Goal: Transaction & Acquisition: Download file/media

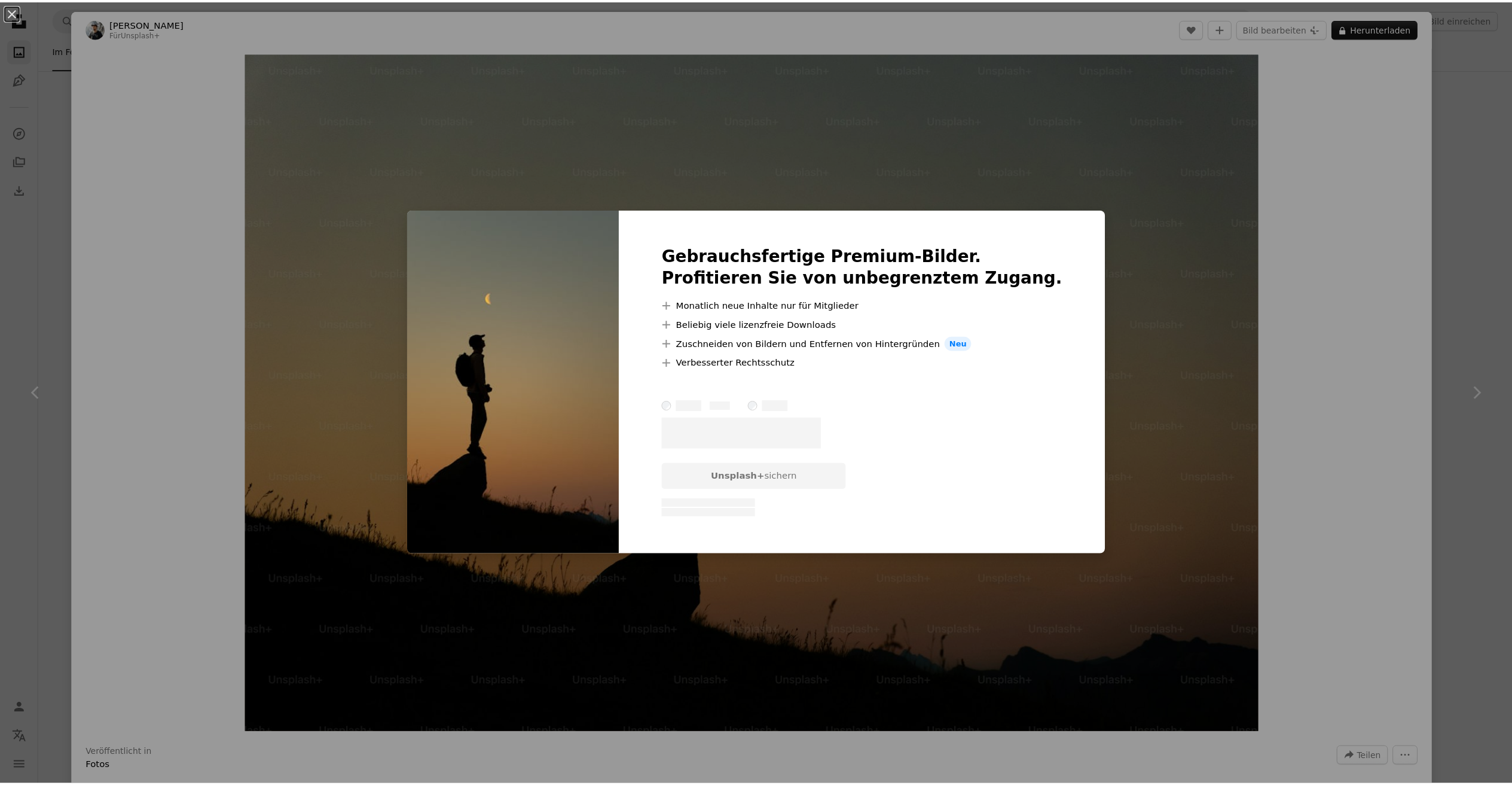
scroll to position [268, 0]
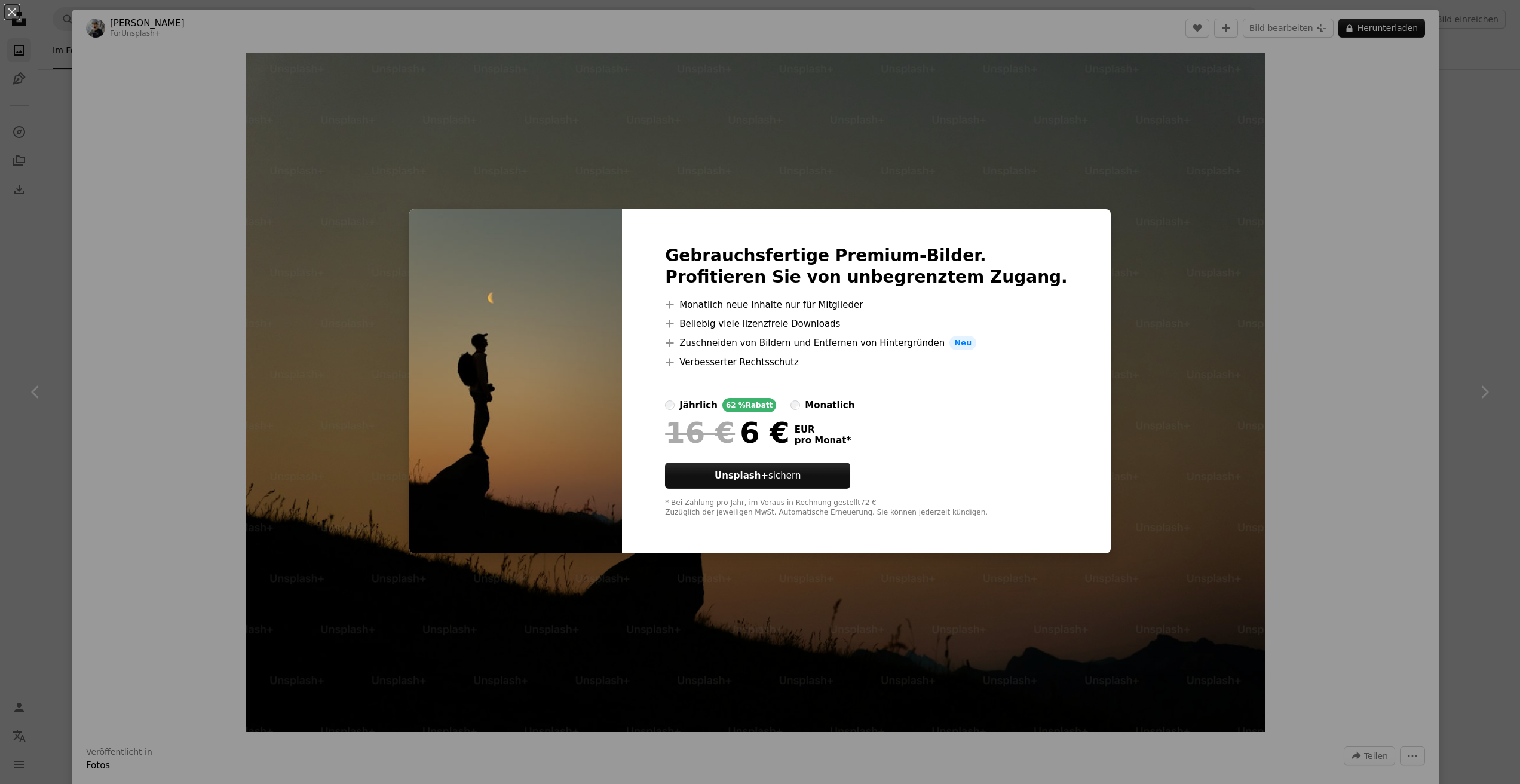
click at [1452, 144] on div "An X shape Gebrauchsfertige Premium-Bilder. Profitieren Sie von unbegrenztem Zu…" at bounding box center [760, 392] width 1520 height 784
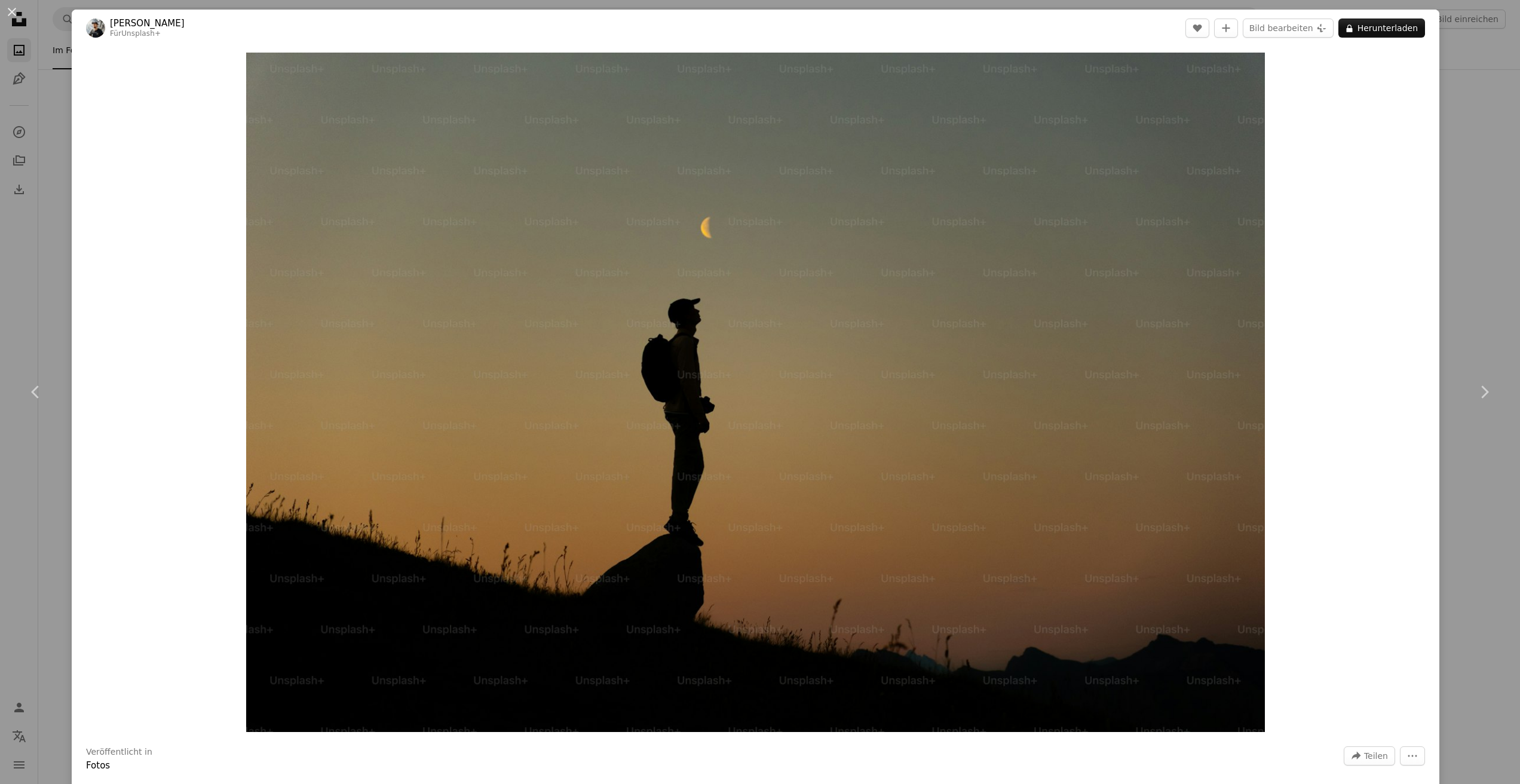
click at [1442, 122] on div "An X shape Chevron left Chevron right [PERSON_NAME] Für Unsplash+ A heart A plu…" at bounding box center [760, 392] width 1520 height 784
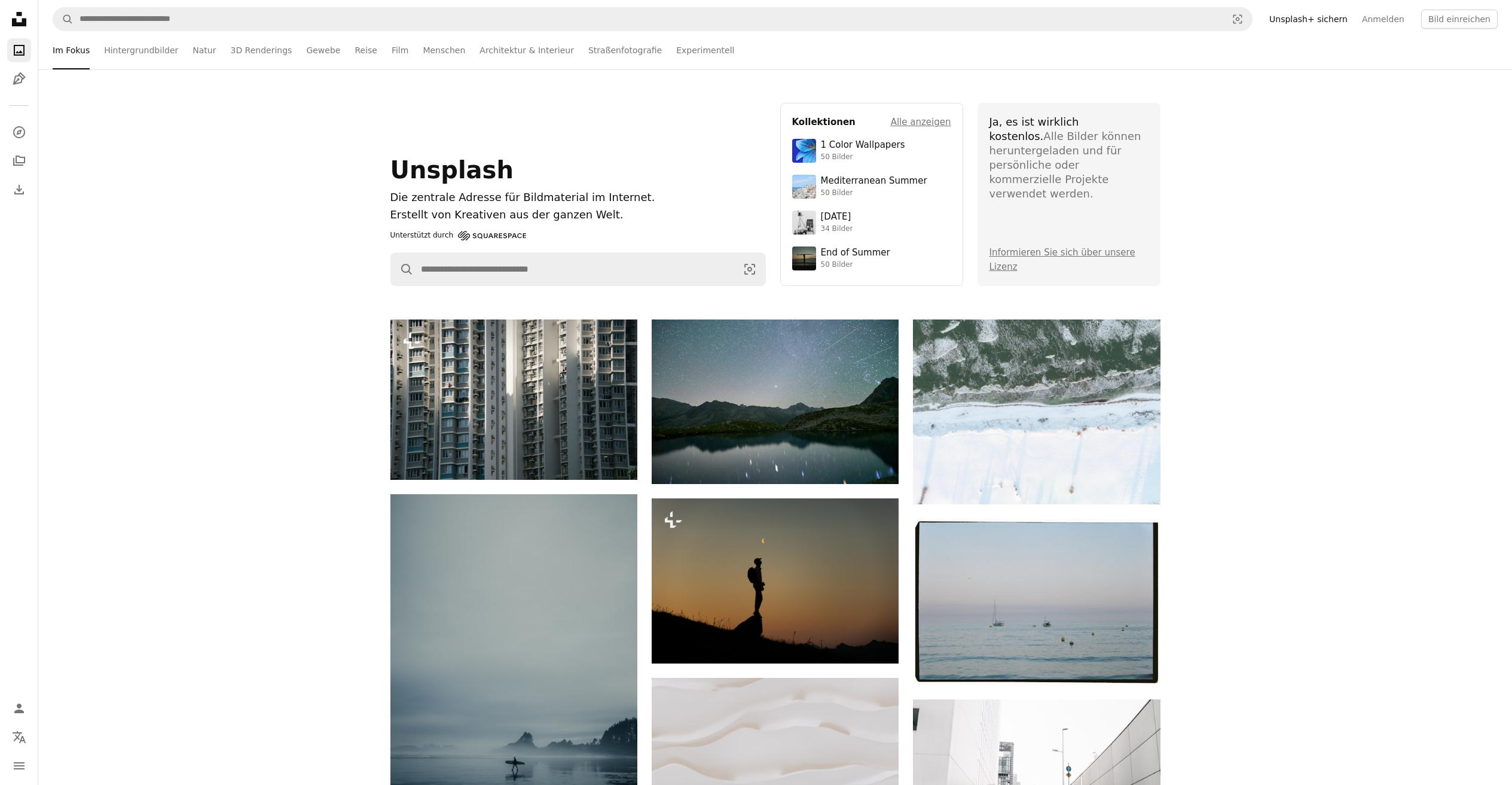
click at [1264, 194] on div "Unsplash Die zentrale Adresse für Bildmaterial im Internet. Erstellt von Kreati…" at bounding box center [775, 194] width 1474 height 183
click at [1070, 251] on link "Informieren Sie sich über unsere Lizenz" at bounding box center [1062, 260] width 146 height 25
click at [12, 17] on icon "Unsplash logo Unsplash-Startseite" at bounding box center [19, 19] width 24 height 24
click at [512, 75] on div "Unsplash Die zentrale Adresse für Bildmaterial im Internet. Erstellt von Kreati…" at bounding box center [775, 194] width 1474 height 250
click at [681, 54] on link "Experimentell" at bounding box center [705, 50] width 58 height 38
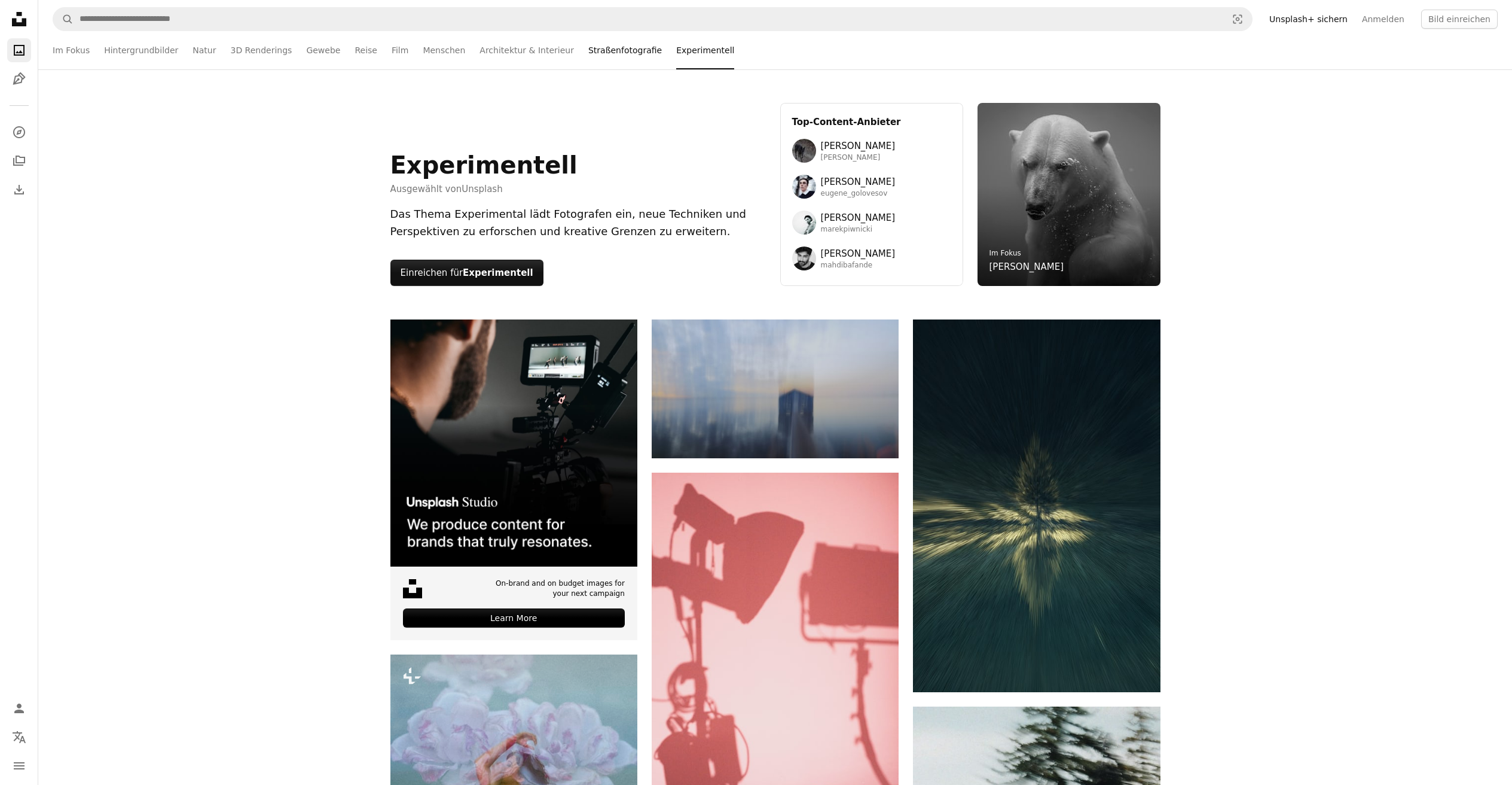
click at [615, 50] on link "Straßenfotografie" at bounding box center [624, 50] width 73 height 38
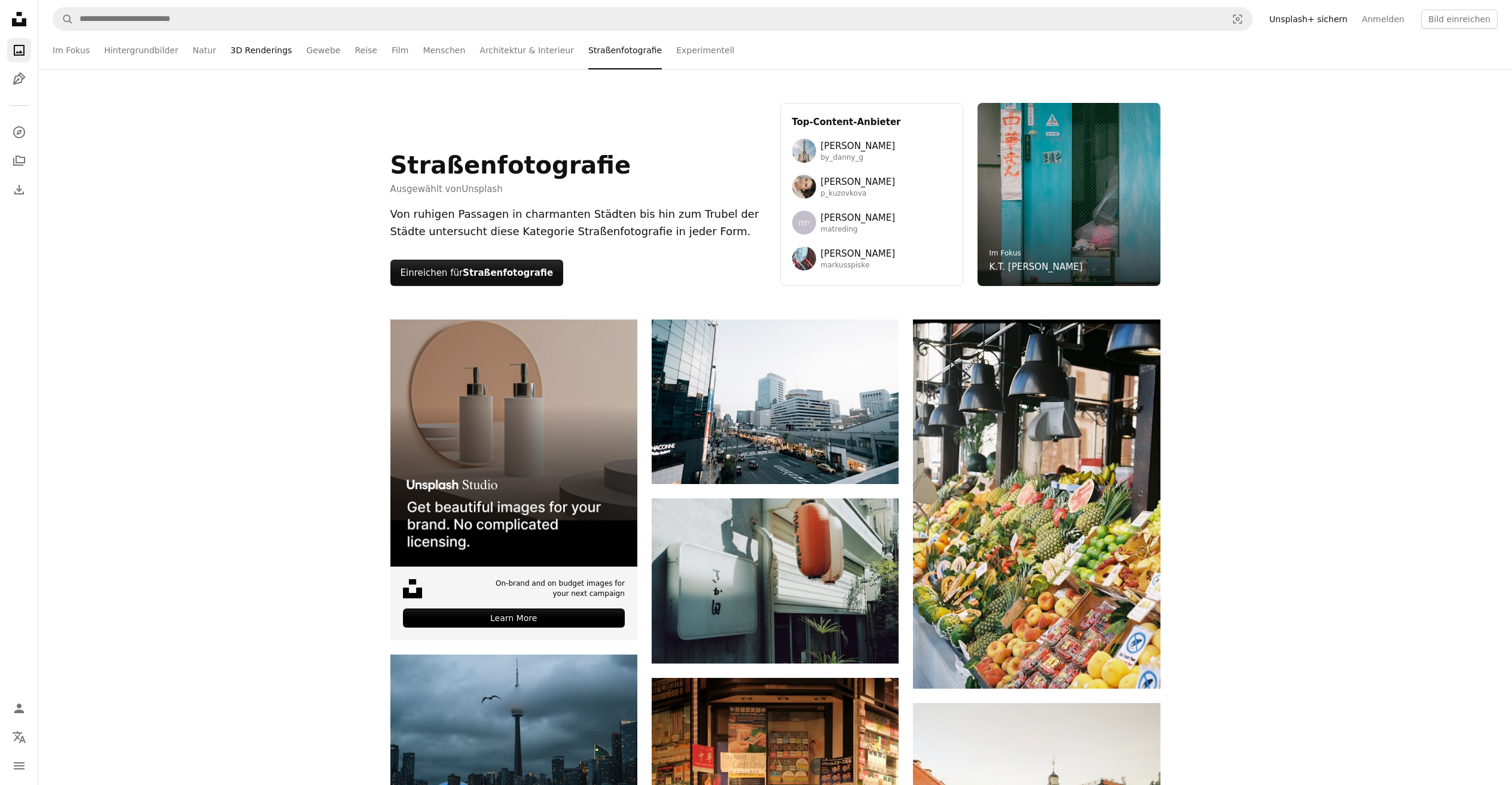
click at [243, 45] on link "3D Renderings" at bounding box center [261, 50] width 62 height 38
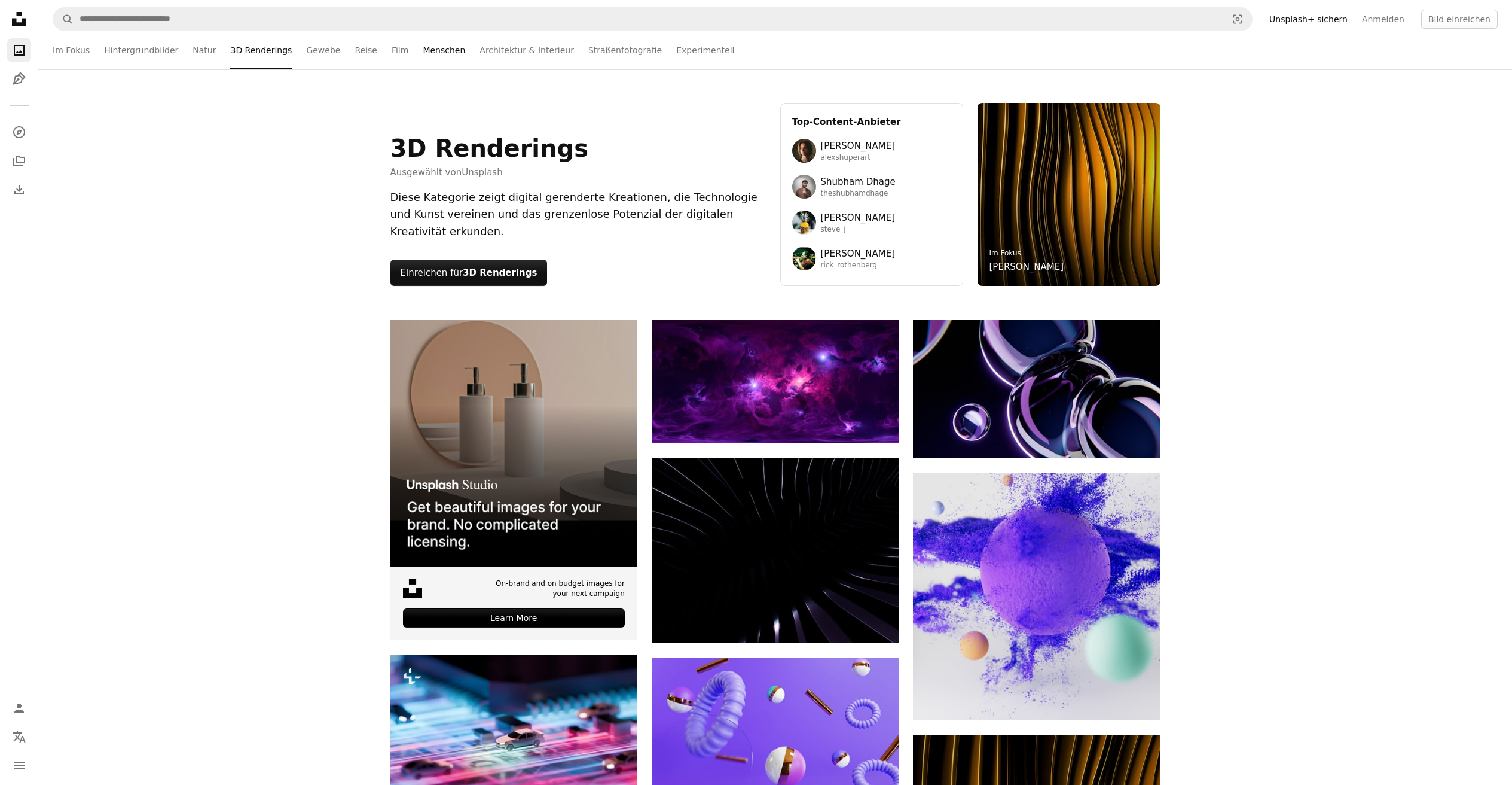
click at [427, 51] on link "Menschen" at bounding box center [444, 50] width 43 height 38
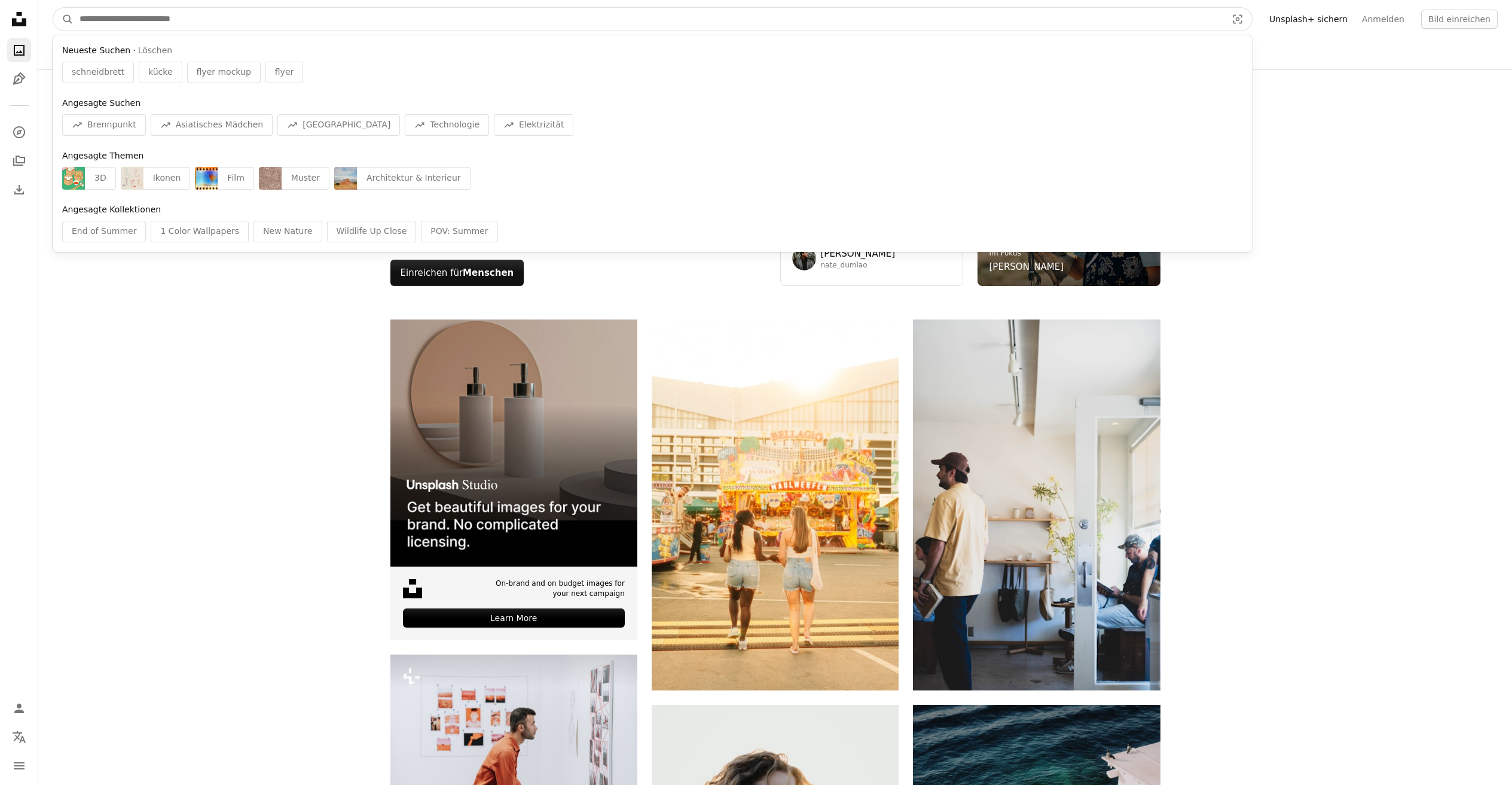
click at [185, 23] on input "Finden Sie Bildmaterial auf der ganzen Webseite" at bounding box center [648, 19] width 1150 height 23
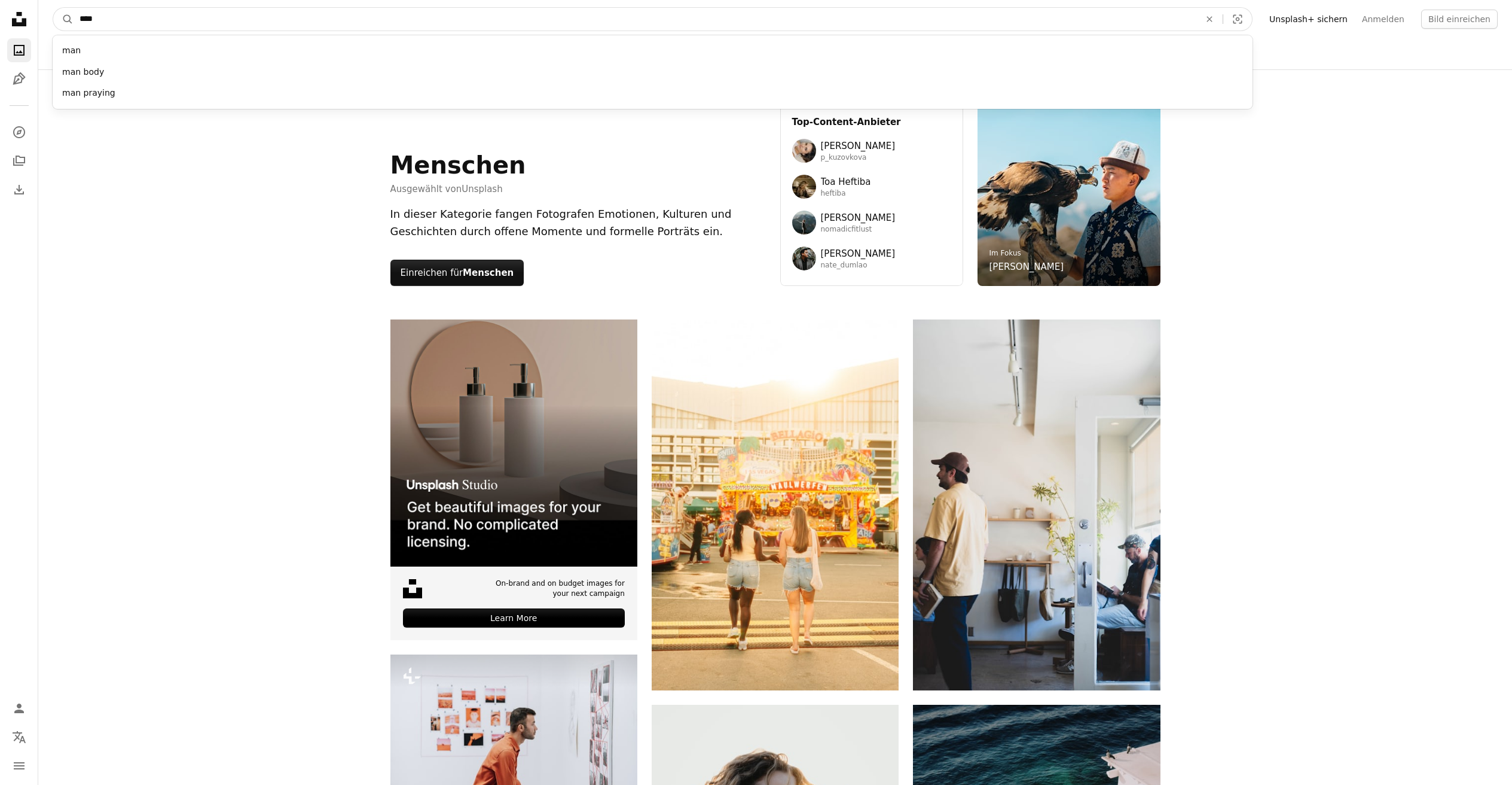
type input "****"
click at [53, 8] on button "A magnifying glass" at bounding box center [63, 19] width 20 height 23
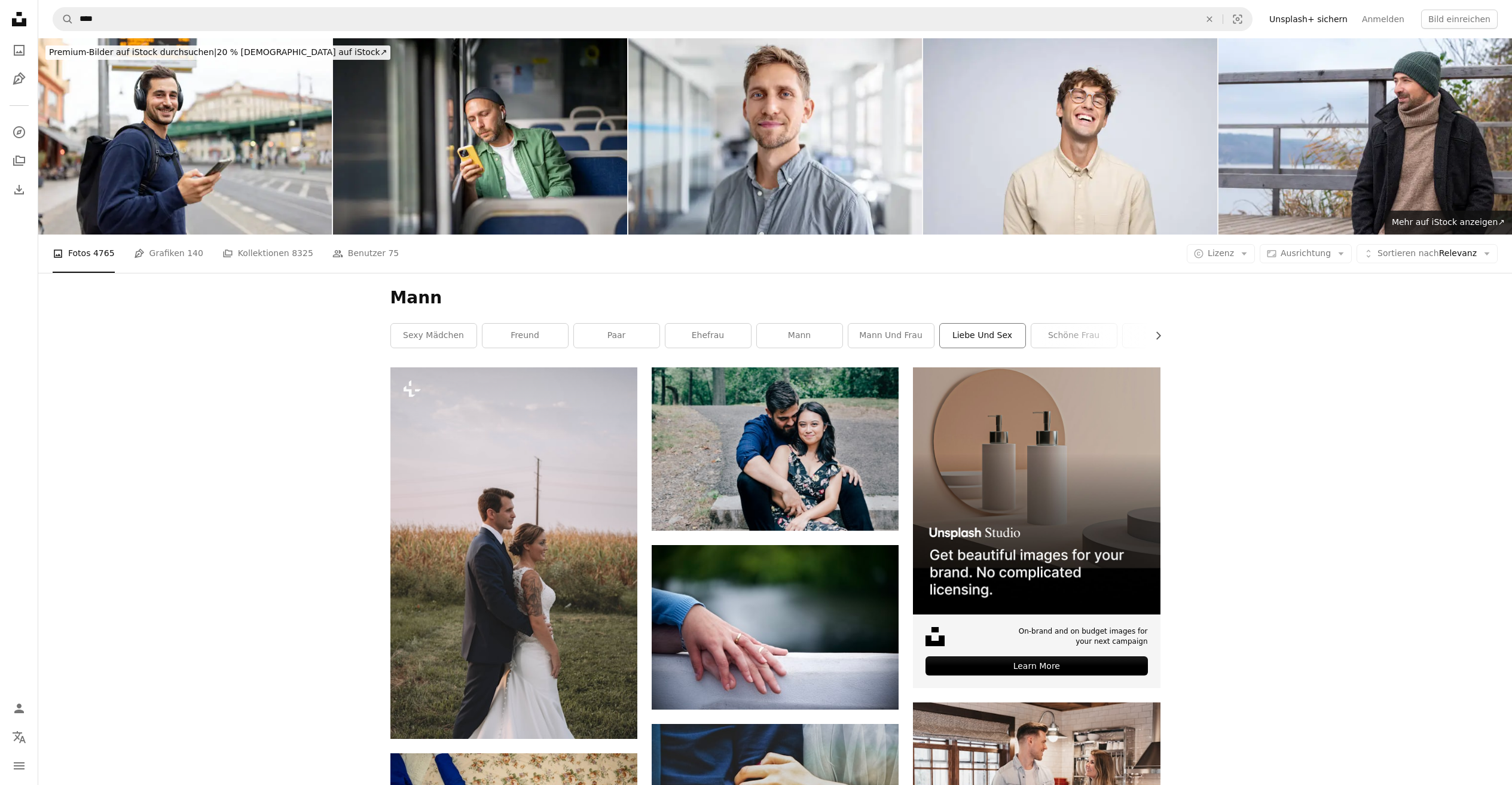
click at [1002, 338] on link "Liebe und Sex" at bounding box center [982, 336] width 85 height 24
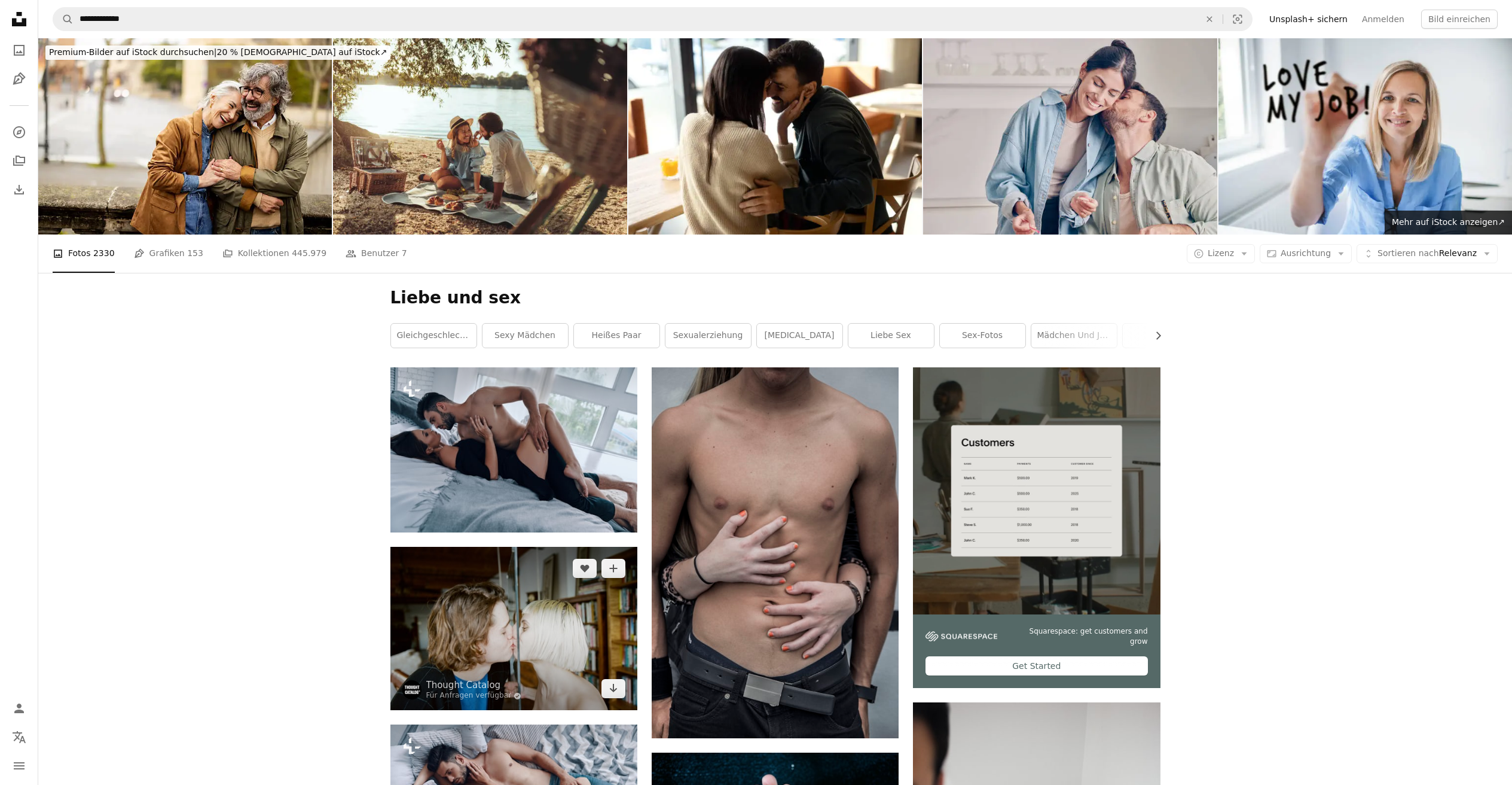
scroll to position [45, 0]
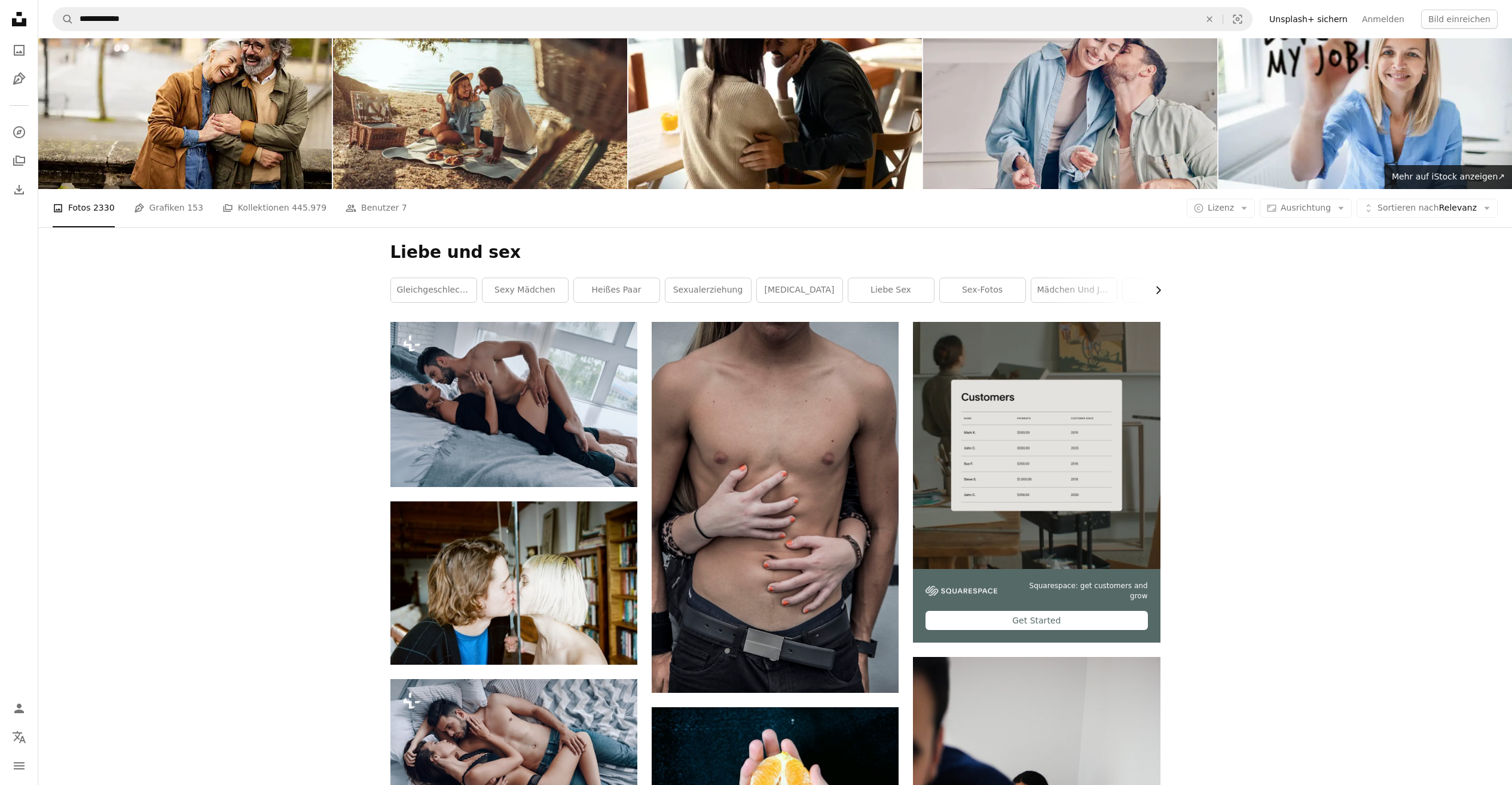
click at [1153, 285] on icon "Chevron right" at bounding box center [1158, 290] width 12 height 12
click at [1106, 288] on link "Sex-Bild" at bounding box center [1077, 290] width 85 height 24
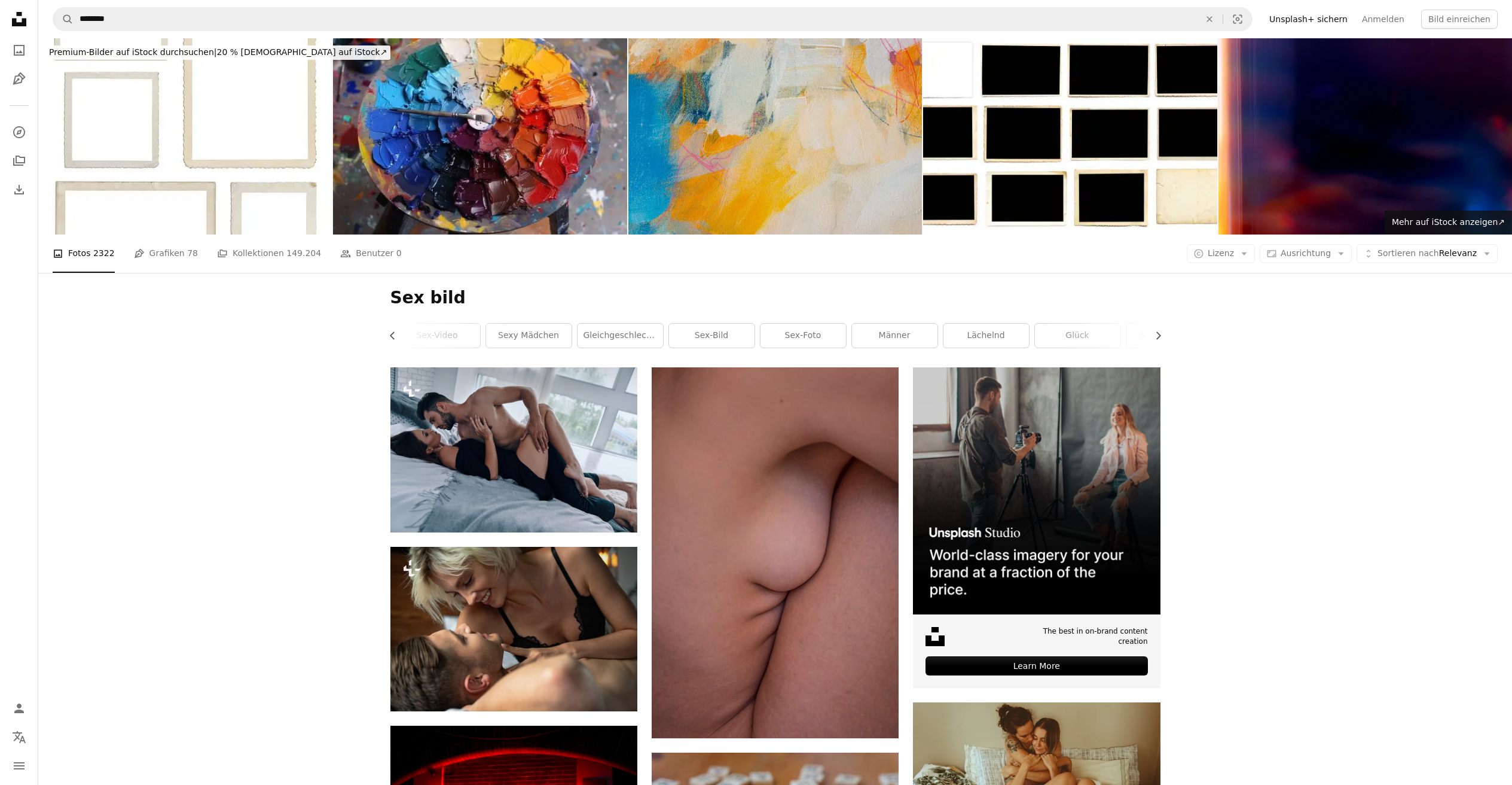
scroll to position [45, 0]
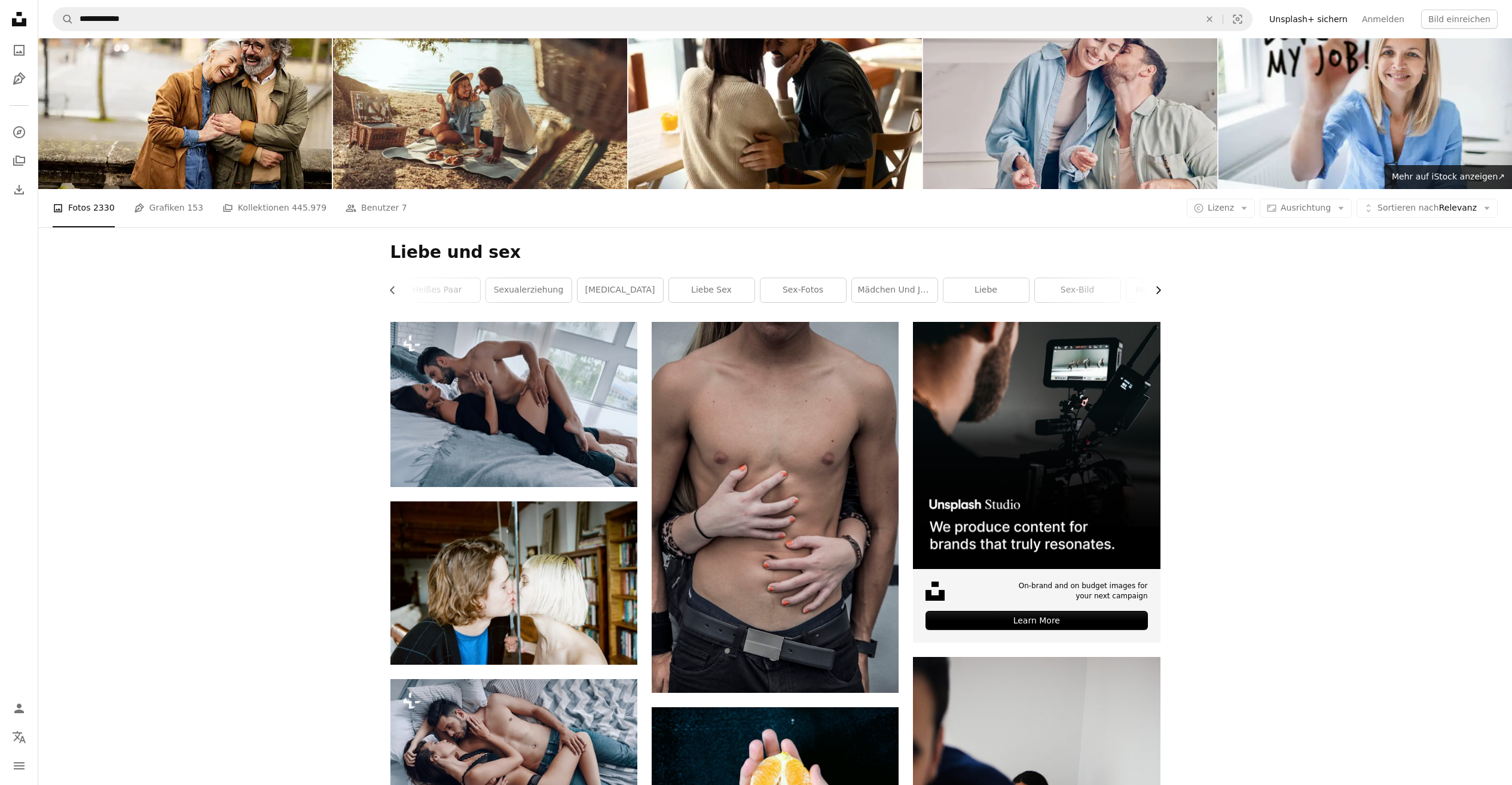
click at [1157, 290] on icon "Chevron right" at bounding box center [1158, 290] width 12 height 12
click at [1157, 290] on link "Liebhaber" at bounding box center [1117, 290] width 85 height 24
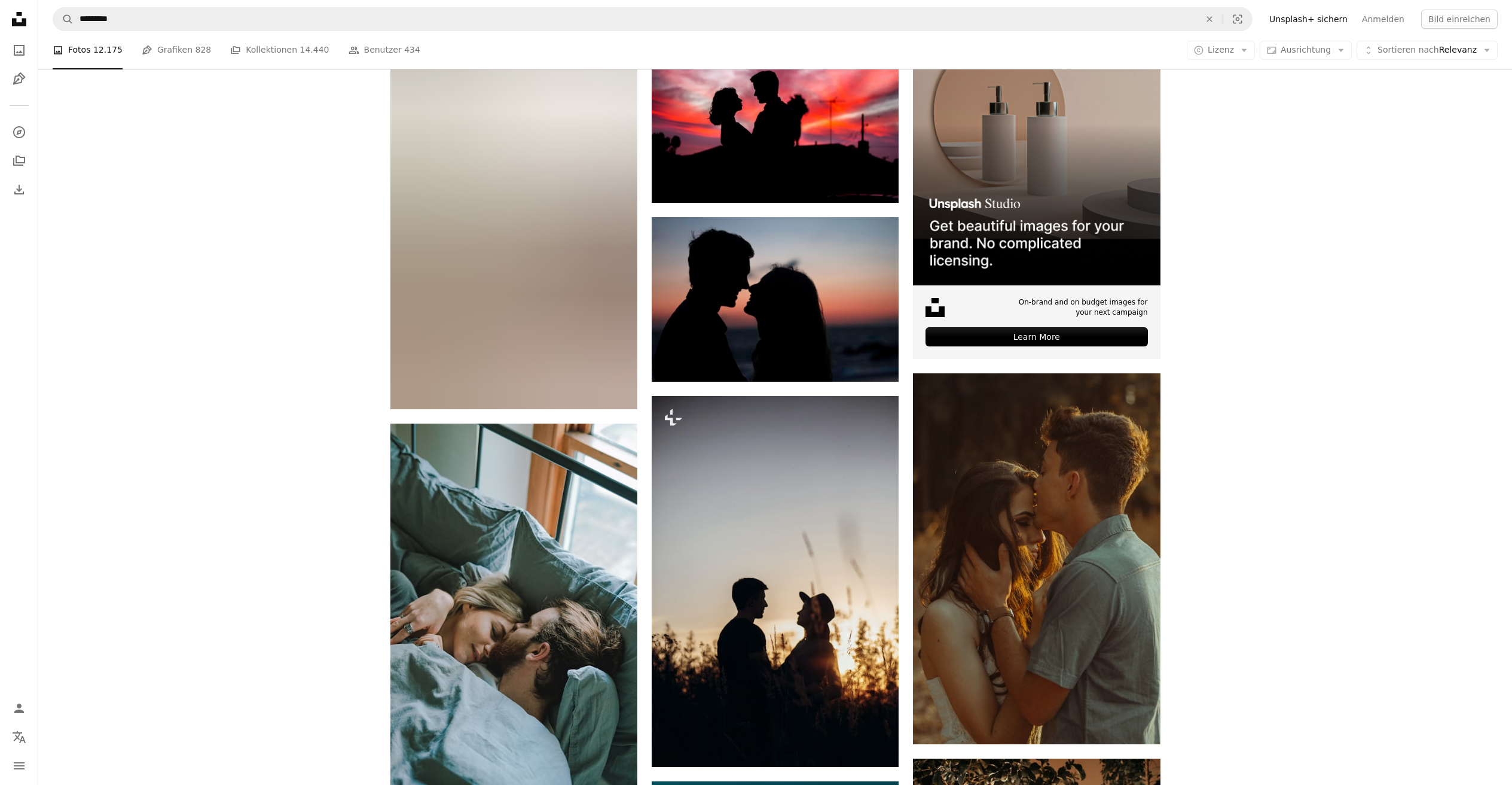
scroll to position [513, 0]
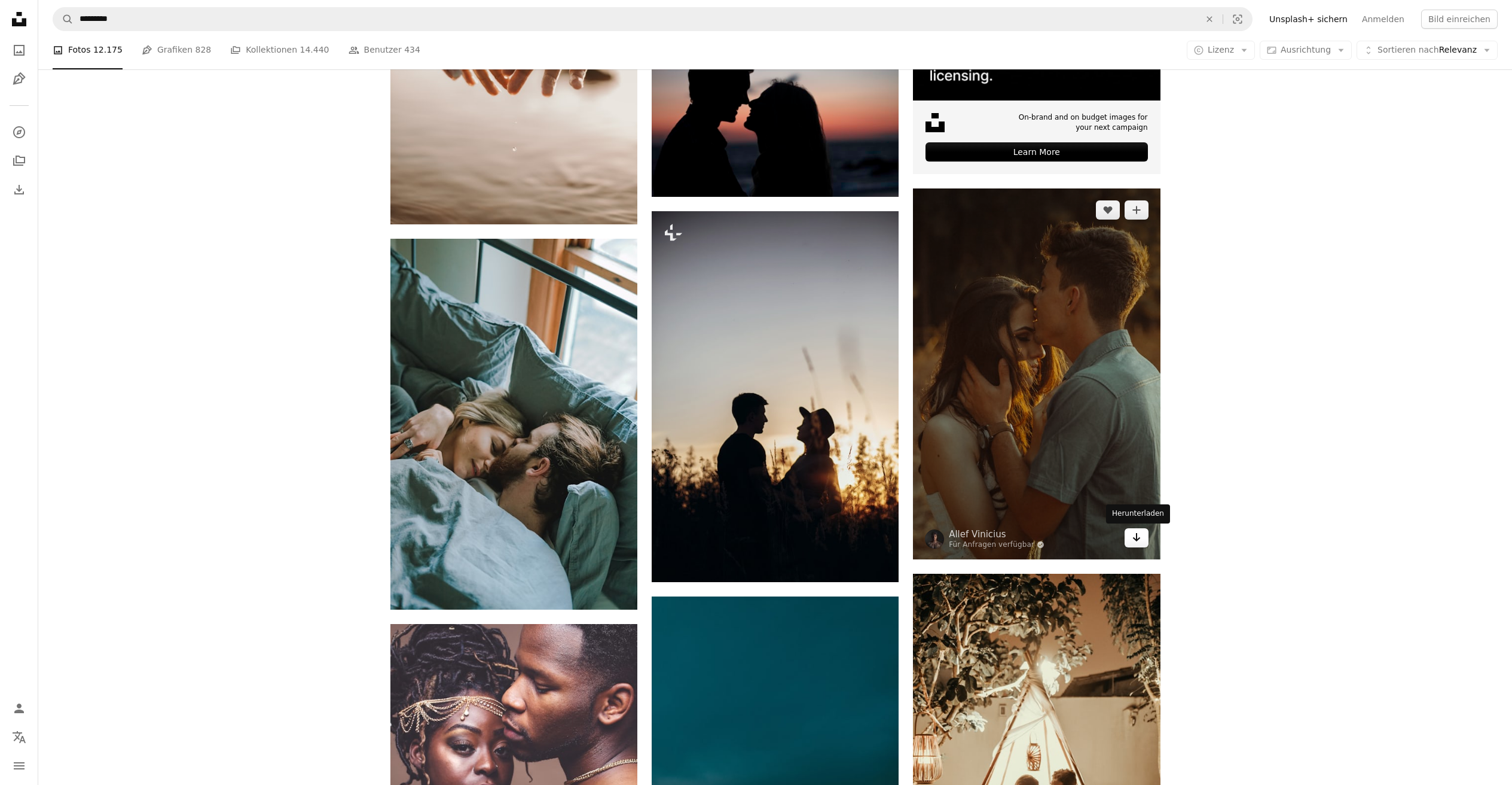
click at [1139, 538] on icon "Herunterladen" at bounding box center [1136, 537] width 8 height 8
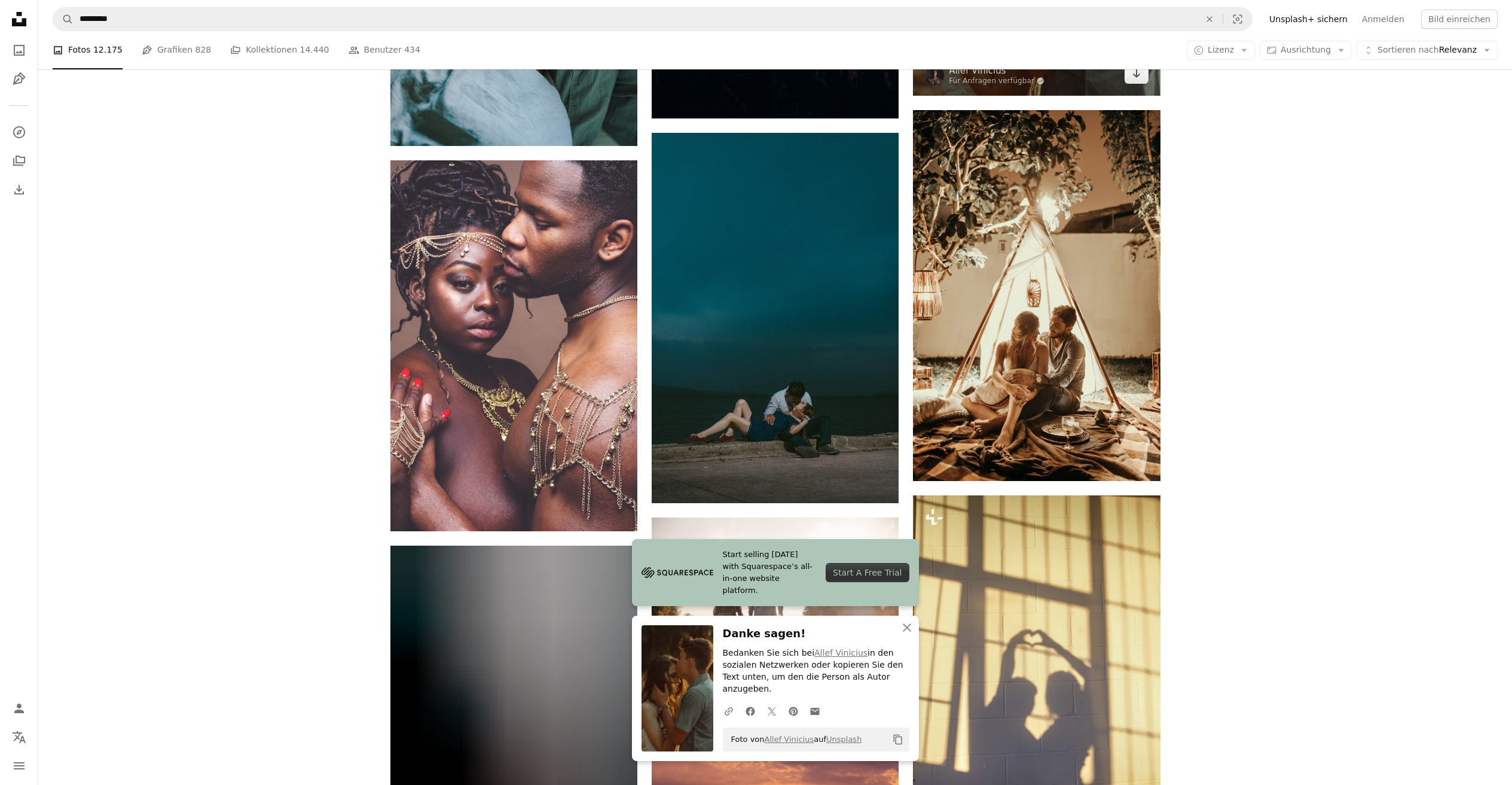
scroll to position [1012, 0]
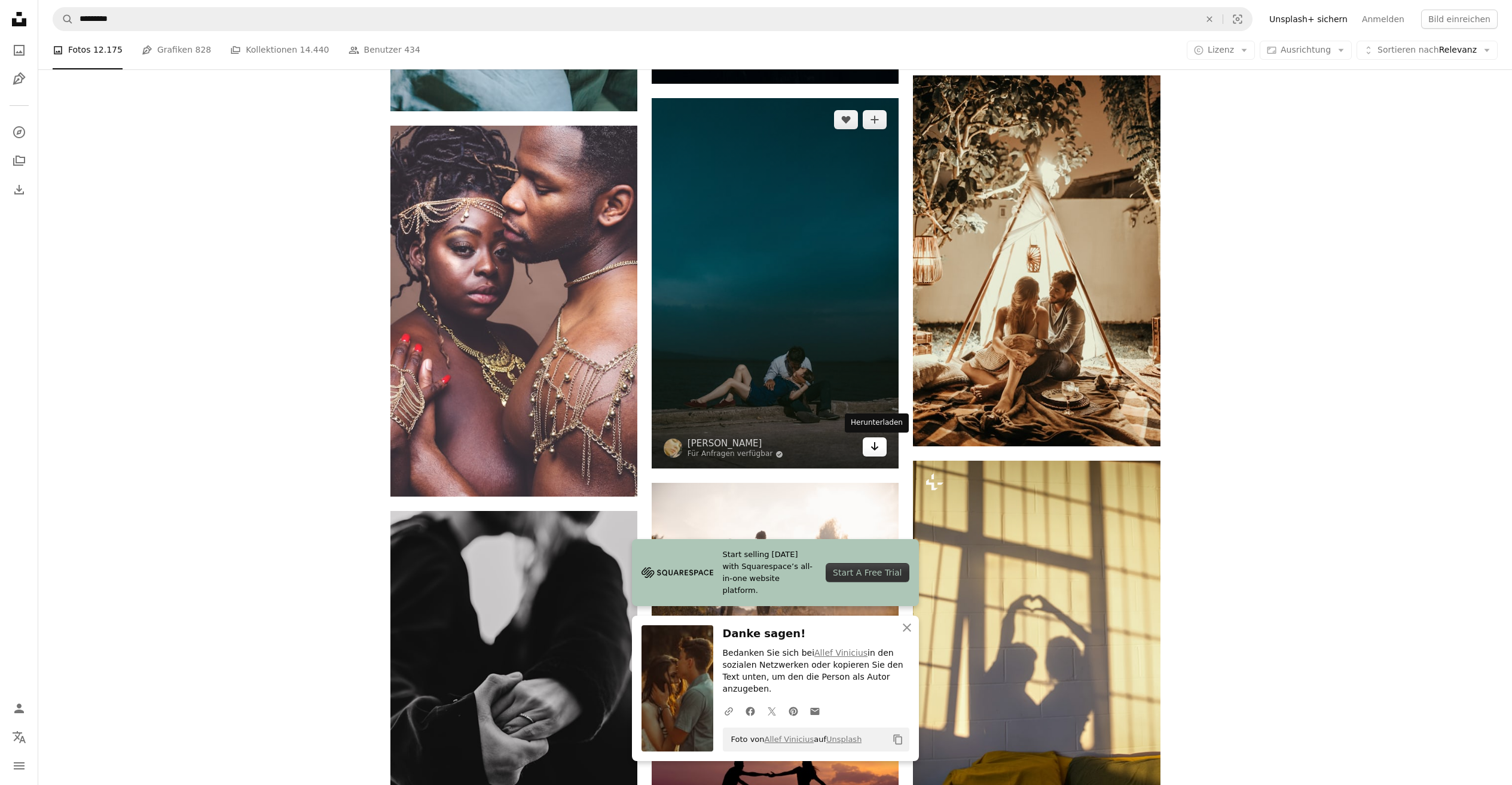
click at [877, 440] on icon "Arrow pointing down" at bounding box center [874, 446] width 9 height 14
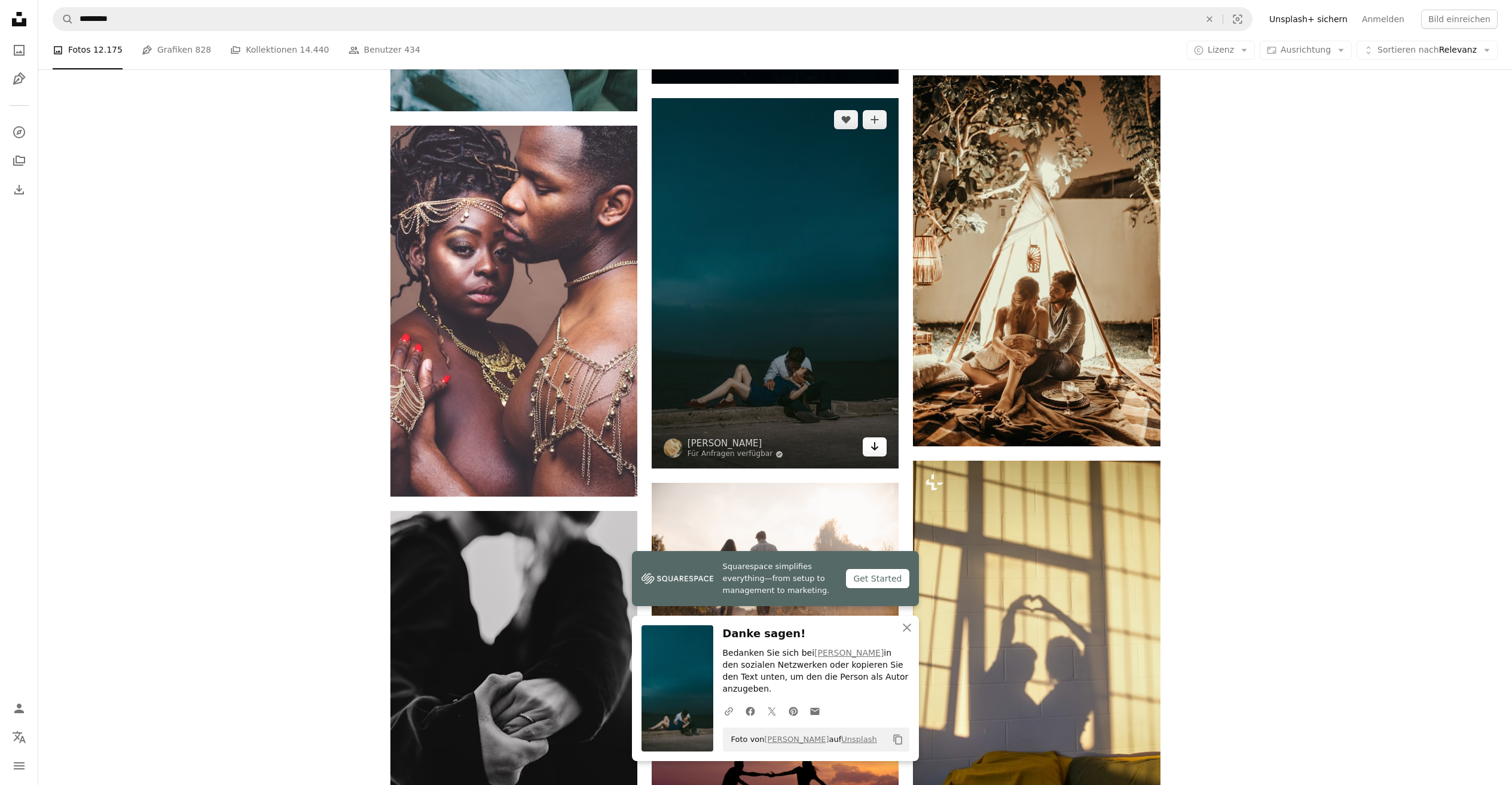
scroll to position [1182, 0]
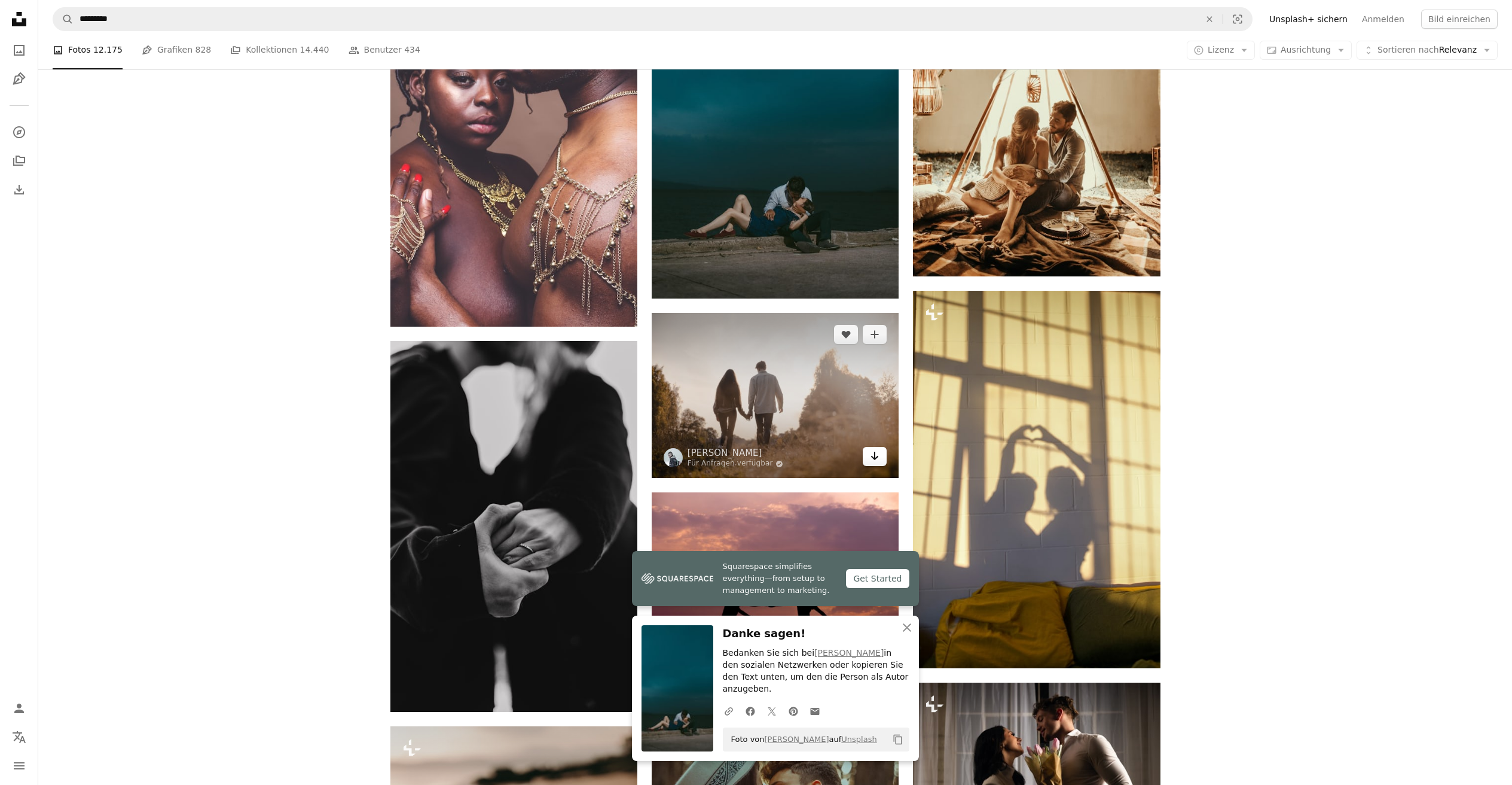
click at [875, 458] on icon "Herunterladen" at bounding box center [875, 455] width 8 height 8
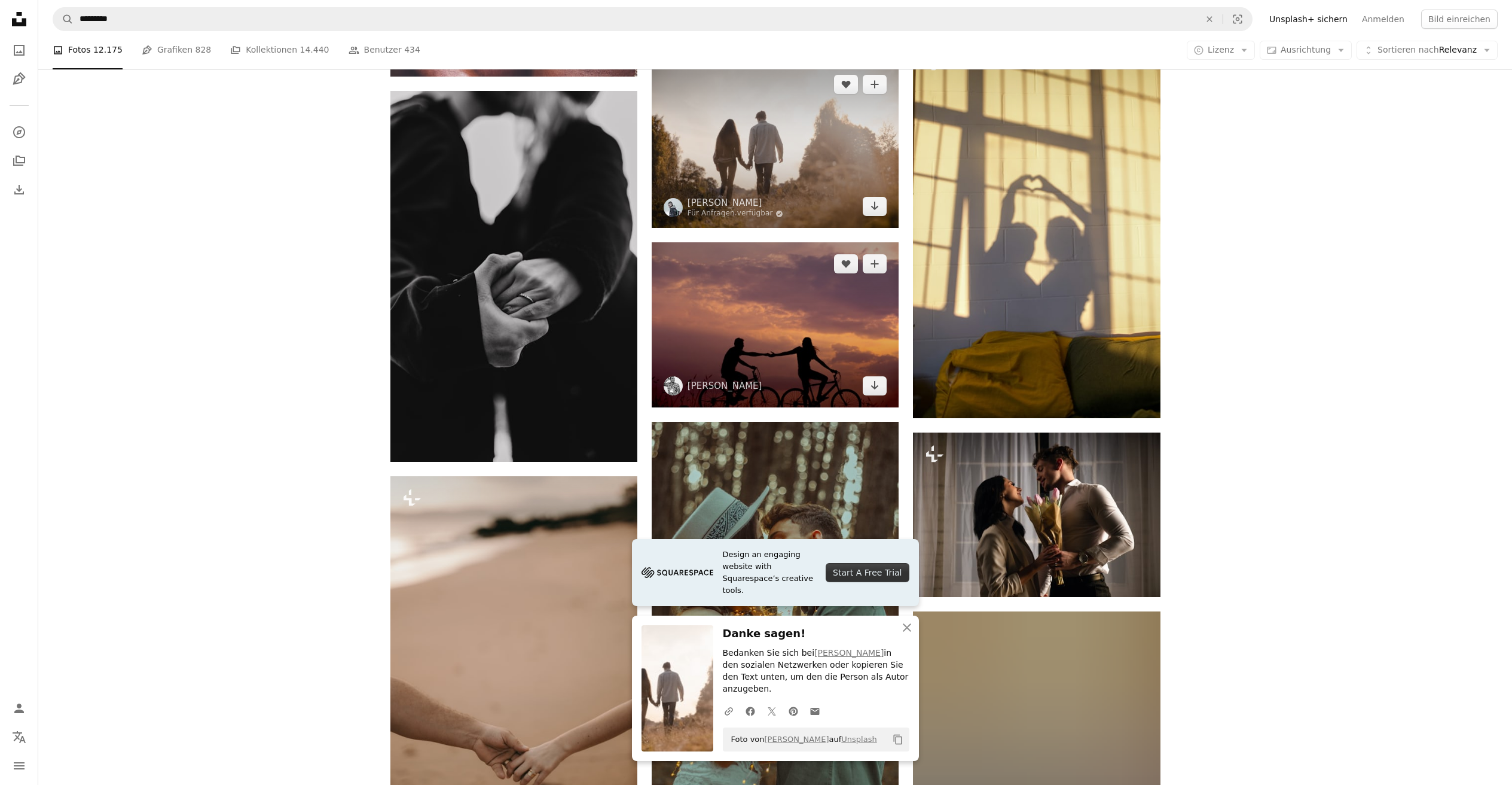
scroll to position [1493, 0]
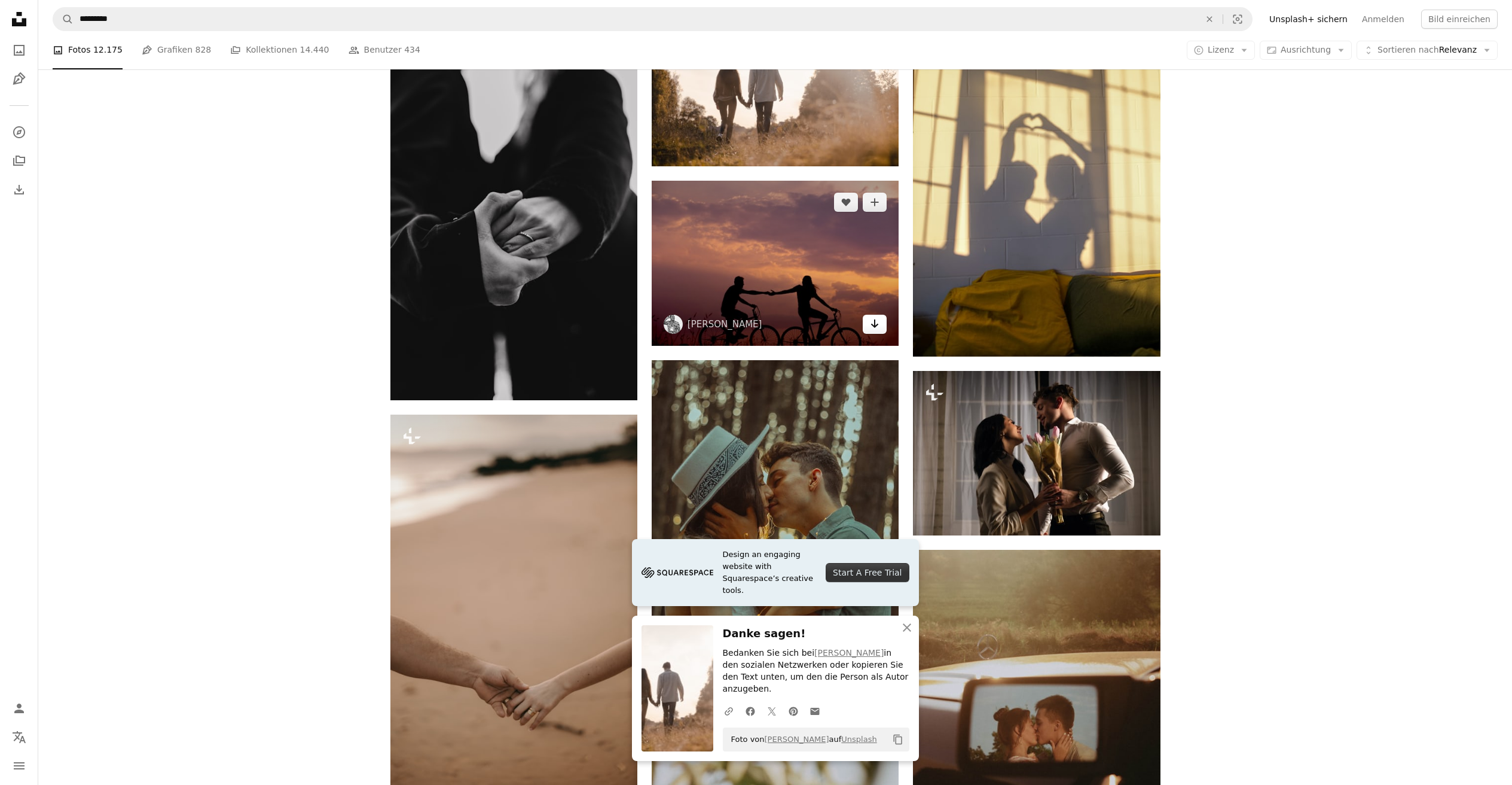
click at [874, 331] on link "Arrow pointing down" at bounding box center [874, 324] width 24 height 19
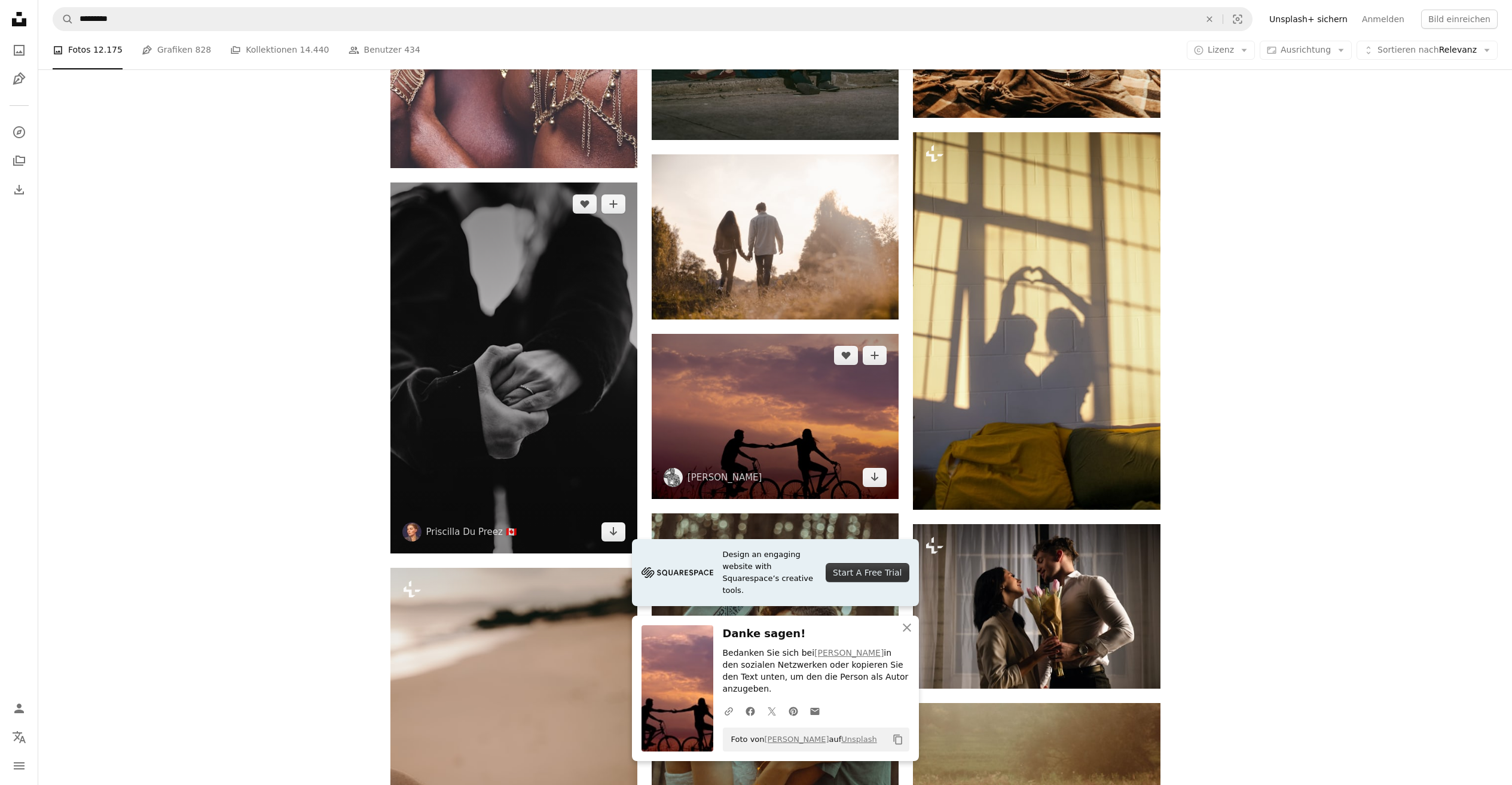
scroll to position [1402, 0]
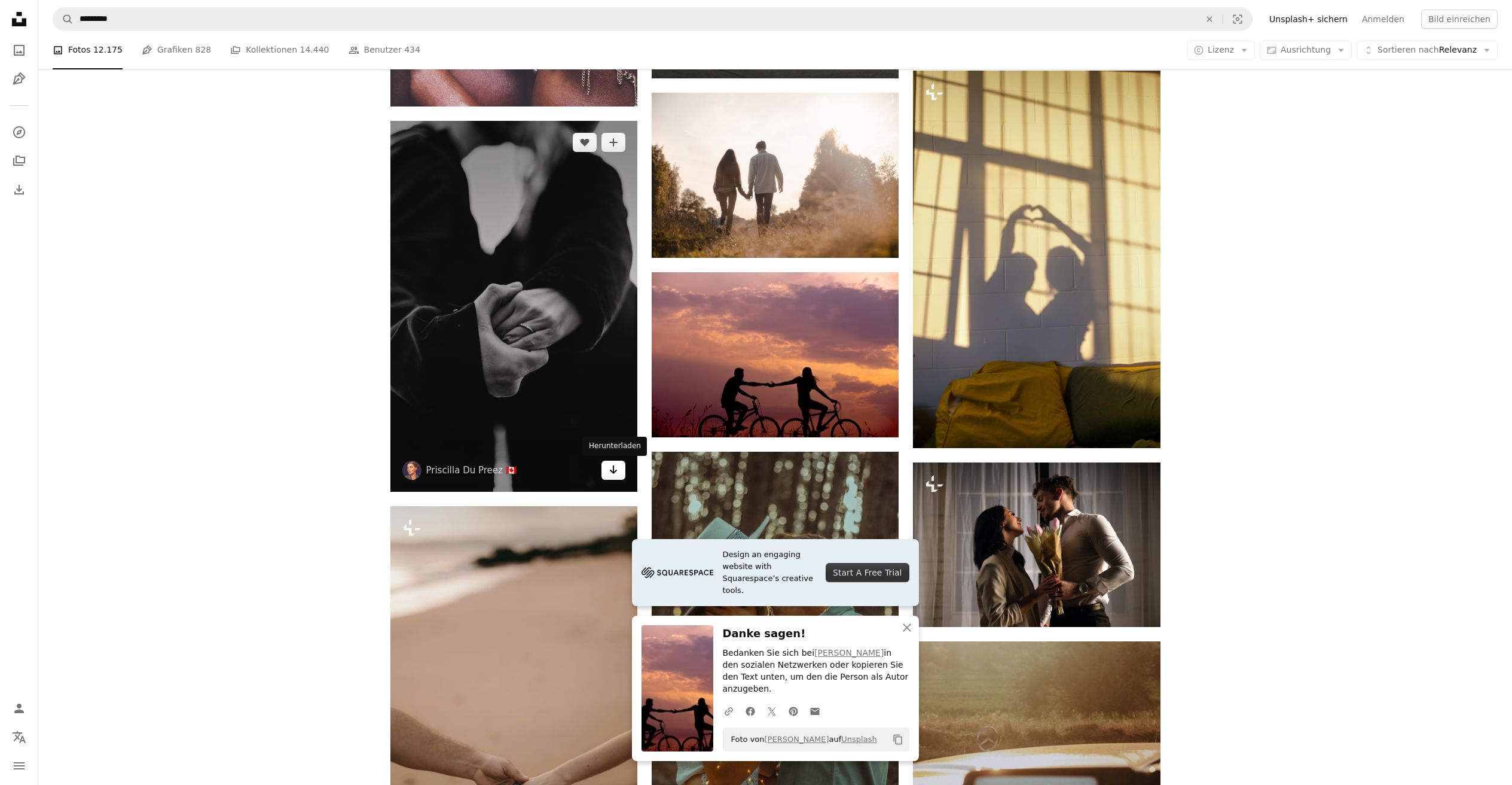
click at [617, 475] on icon "Arrow pointing down" at bounding box center [613, 469] width 9 height 14
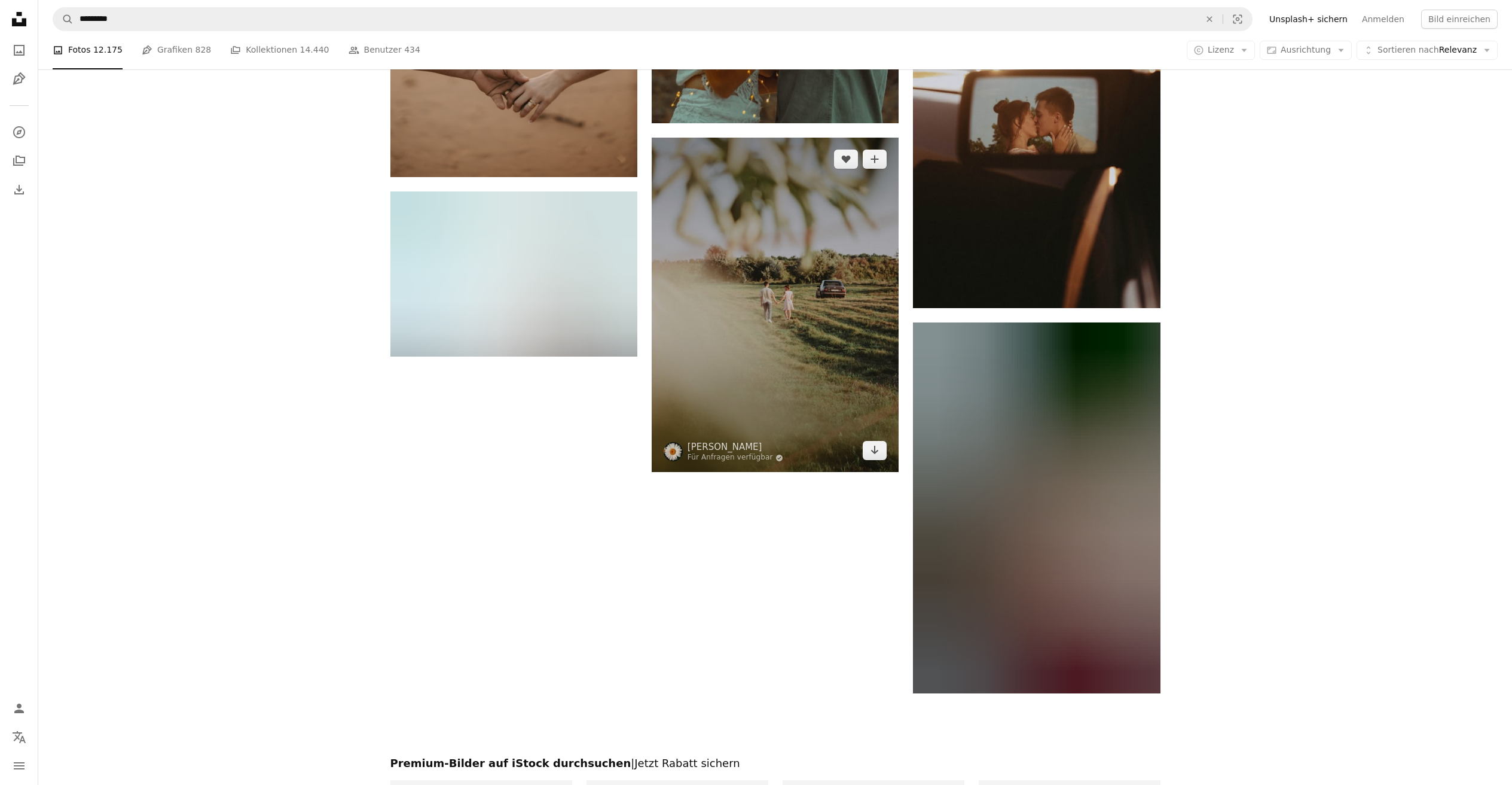
scroll to position [2363, 0]
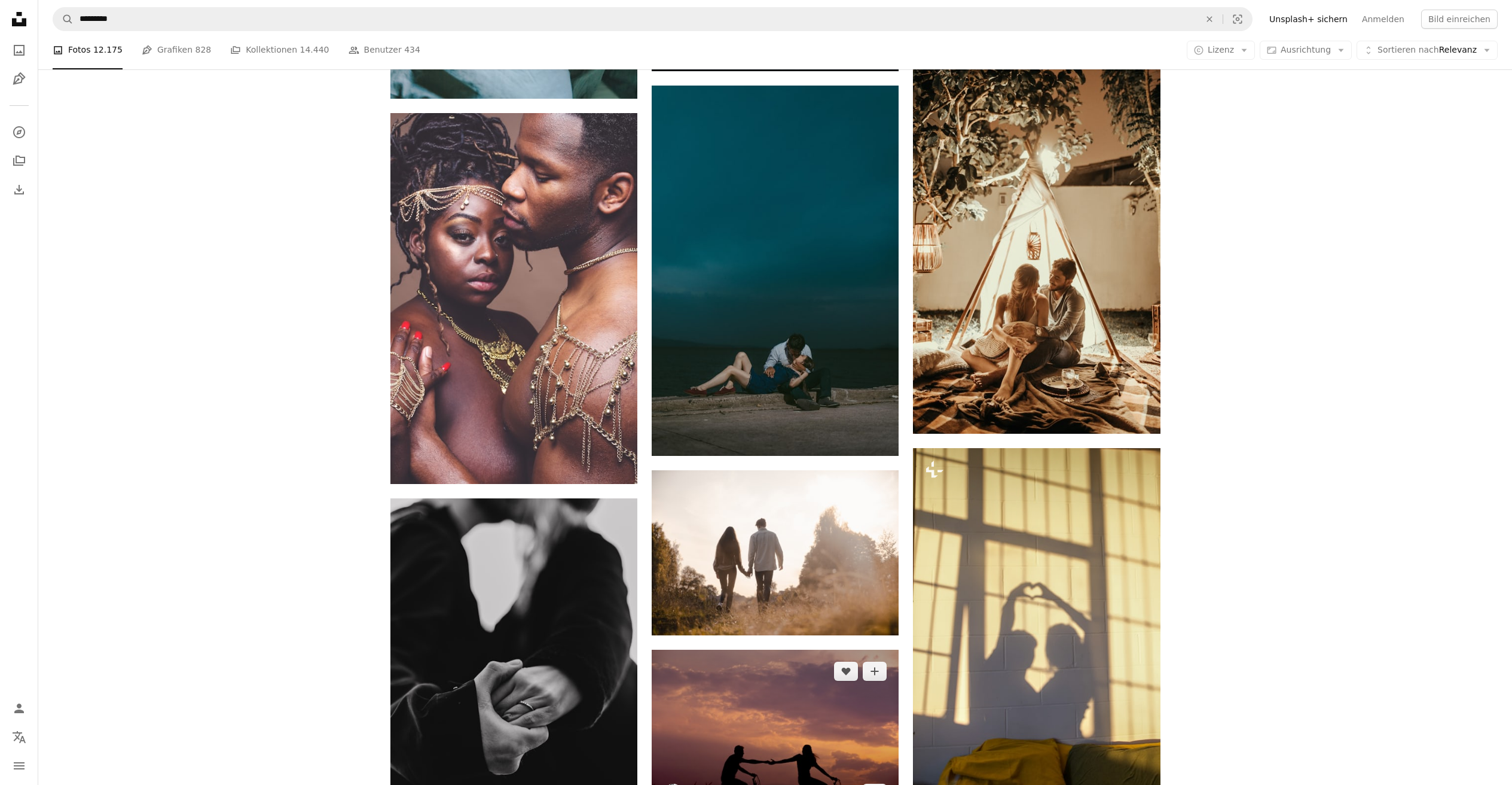
scroll to position [904, 0]
